Goal: Information Seeking & Learning: Learn about a topic

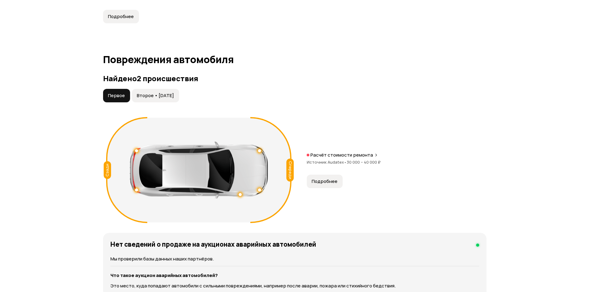
scroll to position [583, 0]
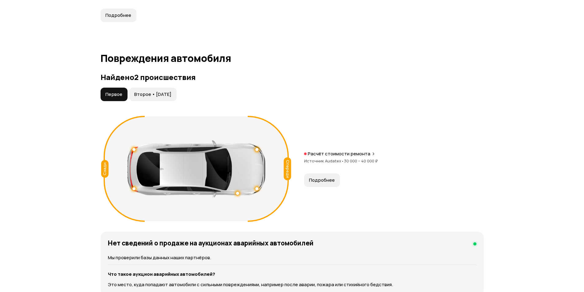
click at [327, 185] on button "Подробнее" at bounding box center [322, 180] width 36 height 13
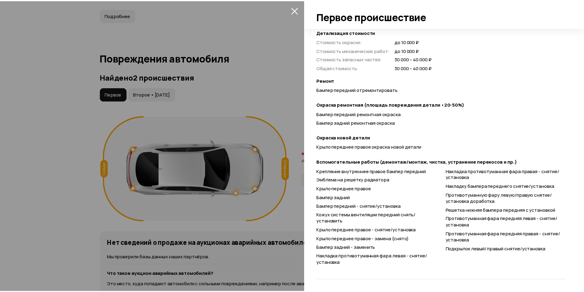
scroll to position [173, 0]
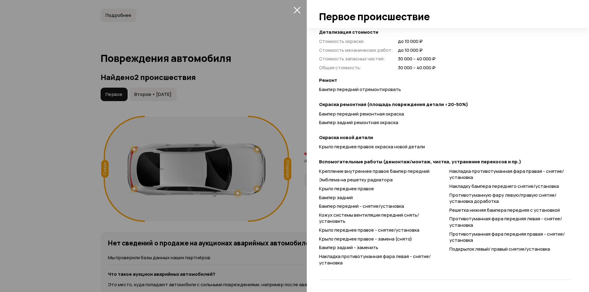
click at [220, 102] on div at bounding box center [294, 146] width 589 height 292
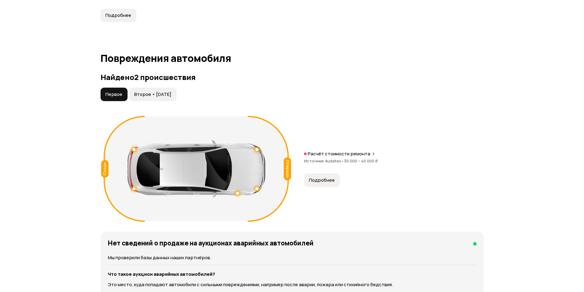
click at [170, 90] on button "Второе • [DATE]" at bounding box center [152, 94] width 47 height 13
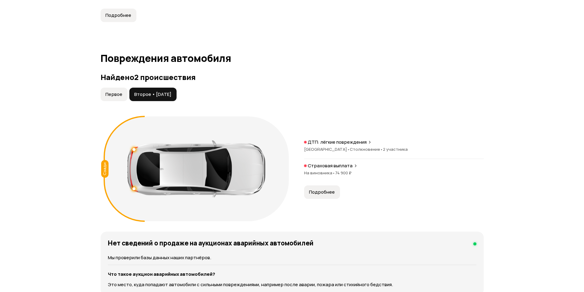
click at [334, 193] on button "Подробнее" at bounding box center [322, 192] width 36 height 13
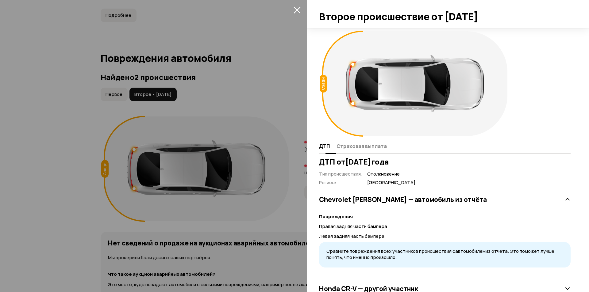
click at [355, 146] on span "Страховая выплата" at bounding box center [361, 146] width 50 height 6
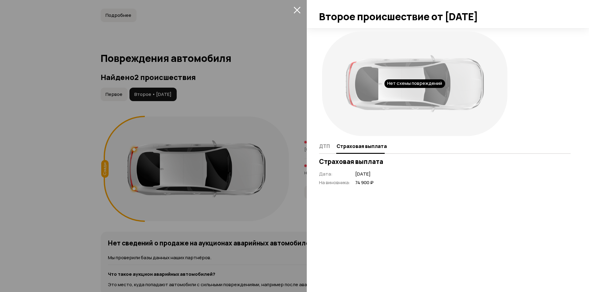
click at [246, 71] on div at bounding box center [294, 146] width 589 height 292
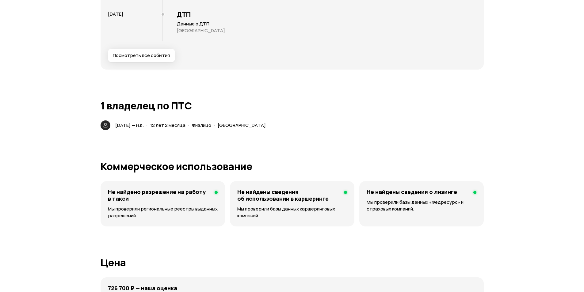
scroll to position [1533, 0]
